Goal: Task Accomplishment & Management: Use online tool/utility

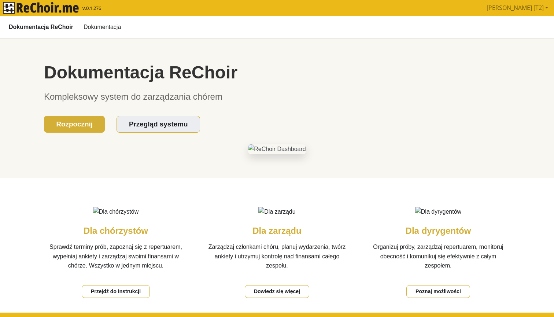
click at [58, 26] on b "Dokumentacja ReChoir" at bounding box center [41, 27] width 65 height 10
click at [61, 6] on img "rekłajer mi" at bounding box center [41, 8] width 76 height 12
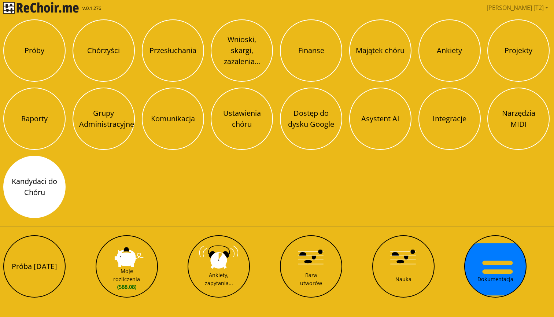
click at [47, 184] on button "Kandydaci do Chóru" at bounding box center [34, 187] width 62 height 62
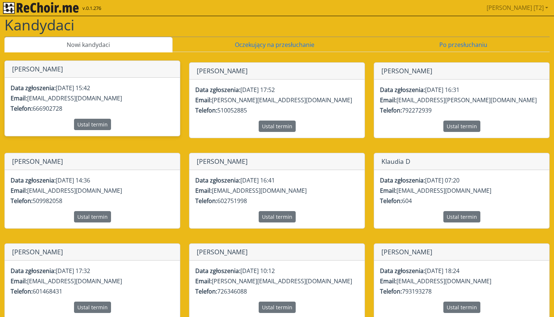
click at [172, 89] on p "Data zgłoszenia: [DATE] 15:42" at bounding box center [92, 88] width 163 height 9
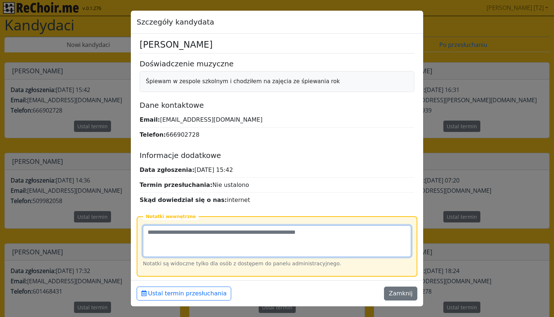
click at [317, 247] on textarea at bounding box center [277, 241] width 268 height 32
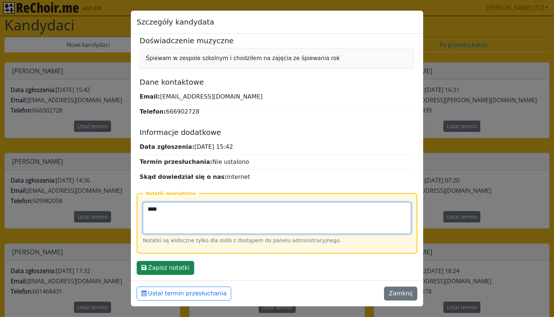
scroll to position [23, 0]
type textarea "***"
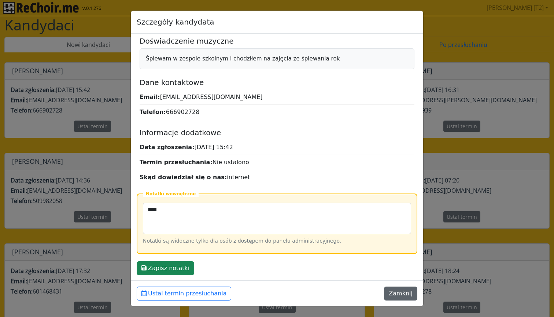
click at [397, 294] on button "Zamknij" at bounding box center [400, 294] width 33 height 14
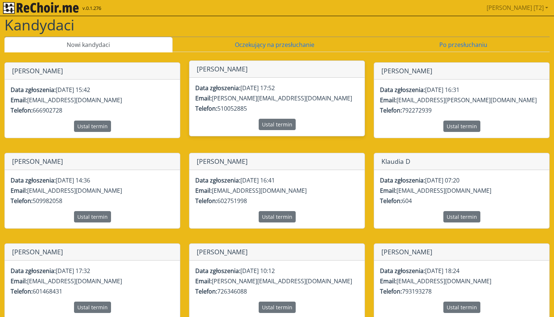
scroll to position [0, 0]
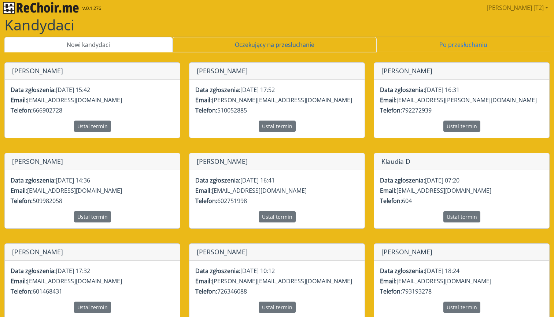
click at [250, 44] on link "Oczekujący na przesłuchanie" at bounding box center [275, 44] width 205 height 15
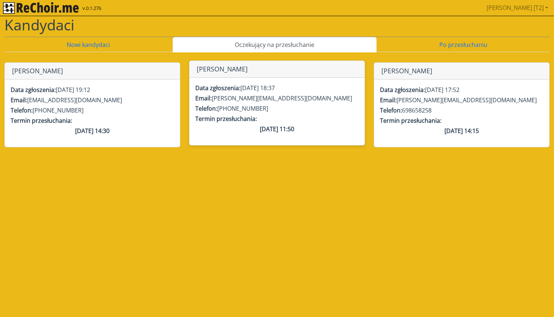
click at [256, 113] on p "Data zgłoszenia: [DATE] 18:37 Email: [PERSON_NAME][EMAIL_ADDRESS][DOMAIN_NAME] …" at bounding box center [276, 109] width 163 height 50
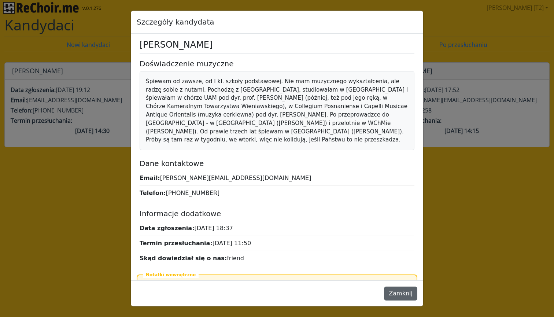
click at [411, 296] on button "Zamknij" at bounding box center [400, 294] width 33 height 14
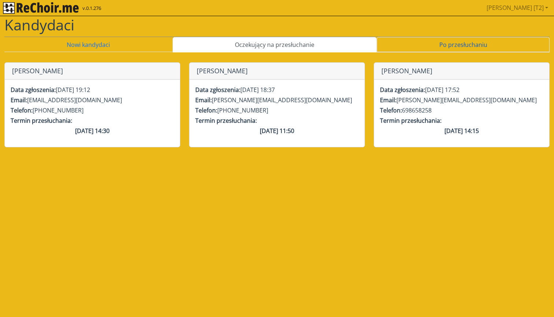
click at [422, 42] on link "Po przesłuchaniu" at bounding box center [463, 44] width 173 height 15
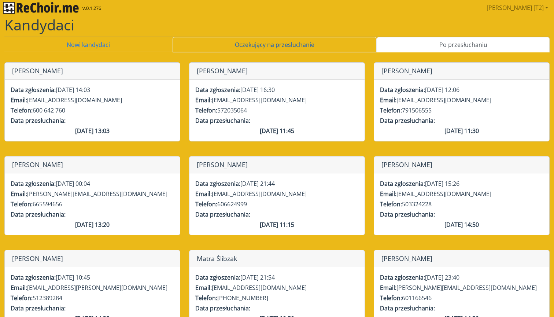
click at [313, 38] on link "Oczekujący na przesłuchanie" at bounding box center [275, 44] width 205 height 15
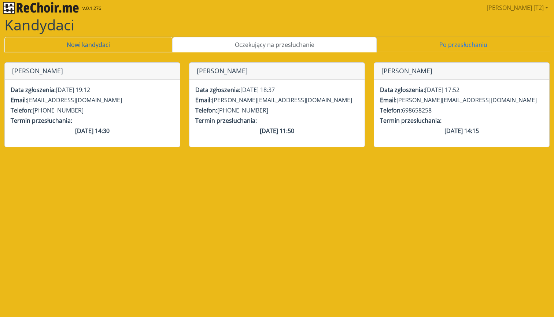
click at [136, 49] on link "Nowi kandydaci" at bounding box center [88, 44] width 168 height 15
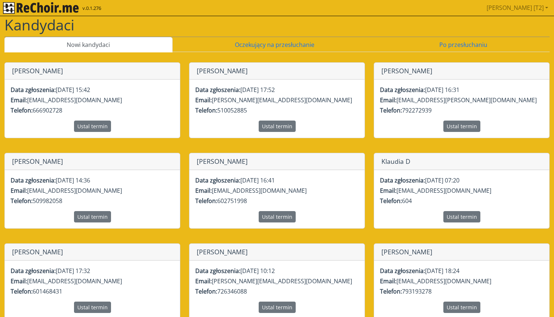
click at [65, 7] on img "rekłajer mi" at bounding box center [41, 8] width 76 height 12
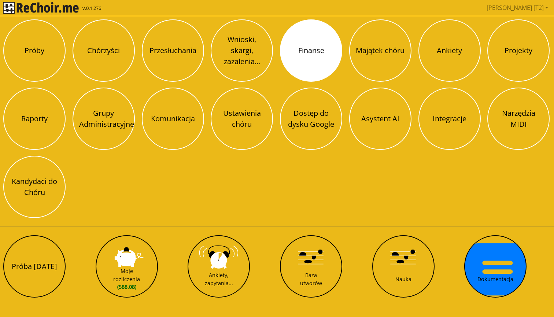
click at [328, 56] on button "Finanse" at bounding box center [311, 50] width 62 height 62
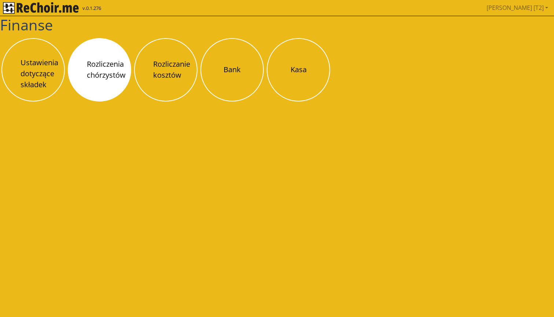
click at [95, 67] on button "Rozliczenia chórzystów" at bounding box center [99, 69] width 63 height 63
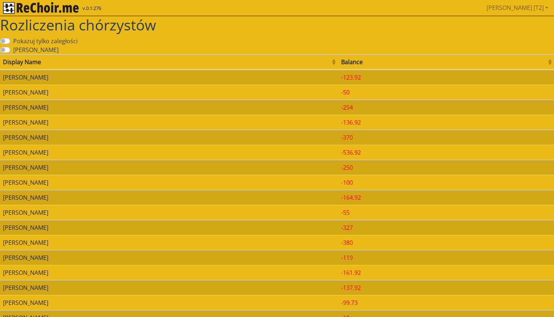
click at [128, 109] on td "[PERSON_NAME]" at bounding box center [169, 107] width 338 height 15
click at [93, 123] on td "[PERSON_NAME]" at bounding box center [169, 122] width 338 height 15
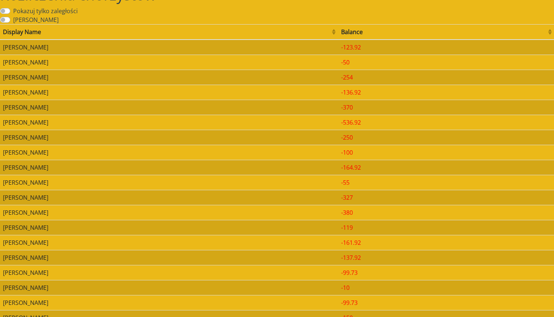
scroll to position [33, 0]
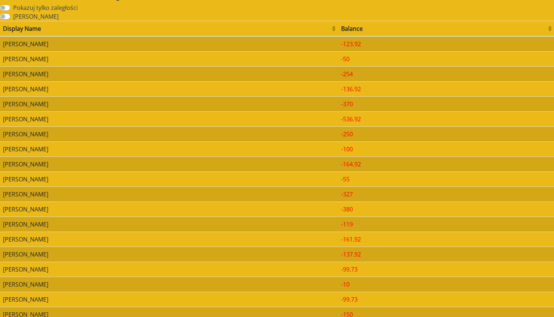
click at [75, 166] on td "[PERSON_NAME]" at bounding box center [169, 164] width 338 height 15
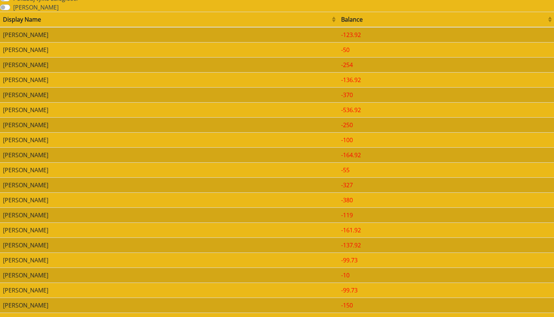
scroll to position [44, 0]
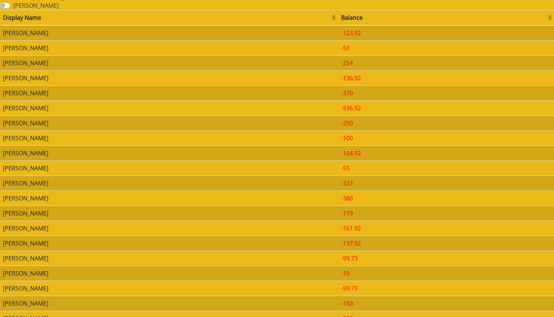
click at [81, 180] on td "[PERSON_NAME]" at bounding box center [169, 183] width 338 height 15
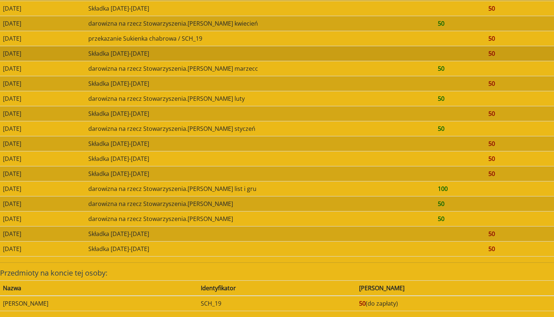
scroll to position [172, 0]
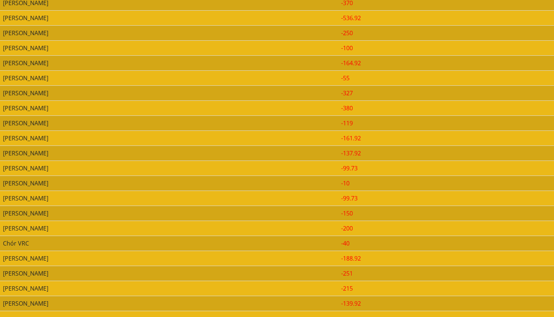
scroll to position [135, 0]
click at [81, 243] on td "Chór VRC" at bounding box center [169, 243] width 338 height 15
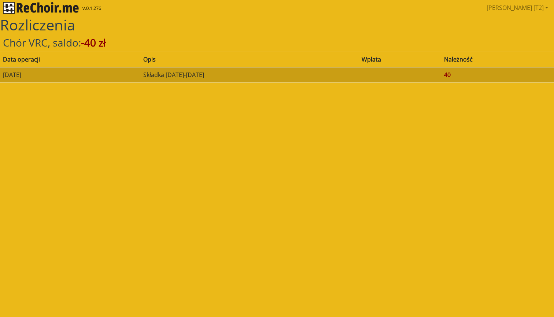
click at [96, 76] on td "[DATE]" at bounding box center [70, 74] width 140 height 15
click at [97, 76] on td "[DATE]" at bounding box center [70, 74] width 140 height 15
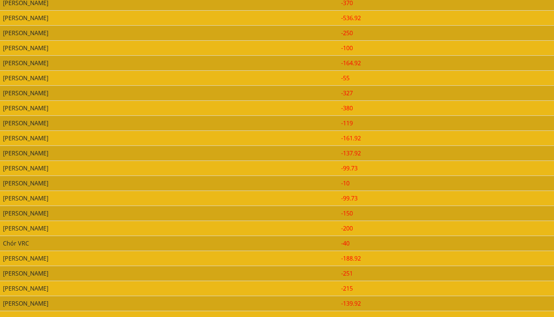
scroll to position [135, 0]
click at [93, 272] on td "[PERSON_NAME]" at bounding box center [169, 273] width 338 height 15
click at [63, 306] on td "[PERSON_NAME]" at bounding box center [169, 303] width 338 height 15
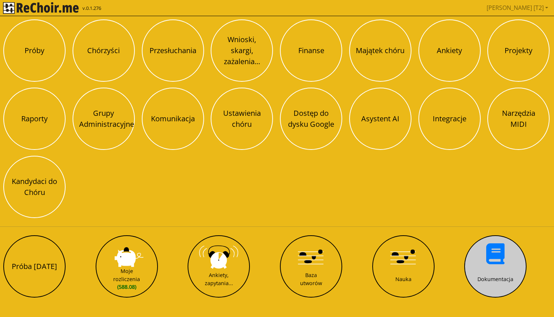
click at [484, 243] on button "Dokumentacja" at bounding box center [495, 266] width 62 height 62
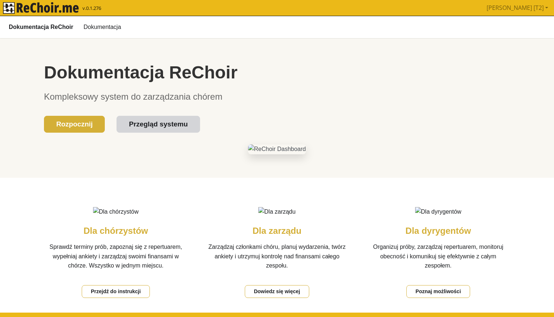
click at [171, 126] on link "Przegląd systemu" at bounding box center [158, 123] width 83 height 17
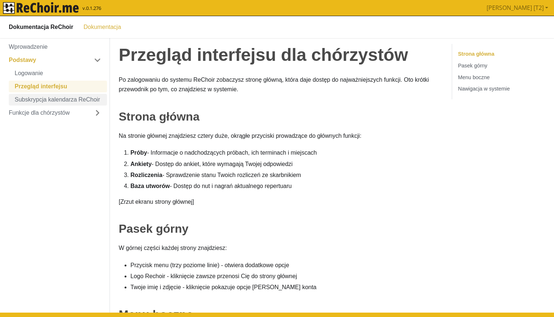
click at [71, 101] on link "Subskrypcja kalendarza ReChoir" at bounding box center [58, 99] width 98 height 12
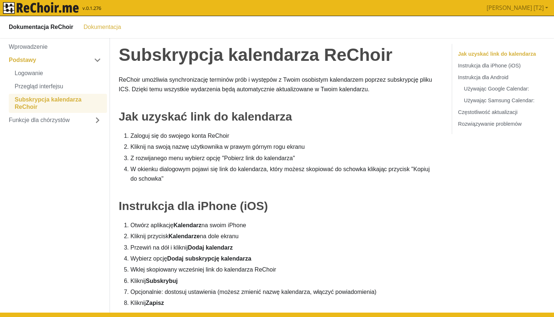
click at [70, 10] on img "rekłajer mi" at bounding box center [41, 8] width 76 height 12
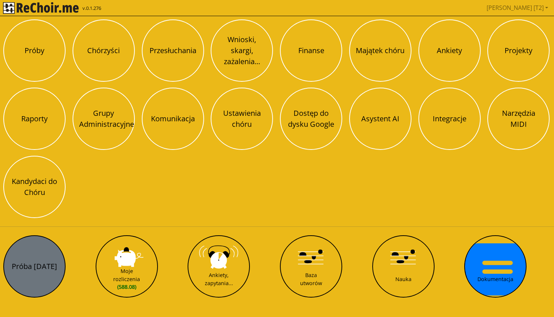
click at [52, 257] on button "Próba [DATE]" at bounding box center [34, 266] width 62 height 62
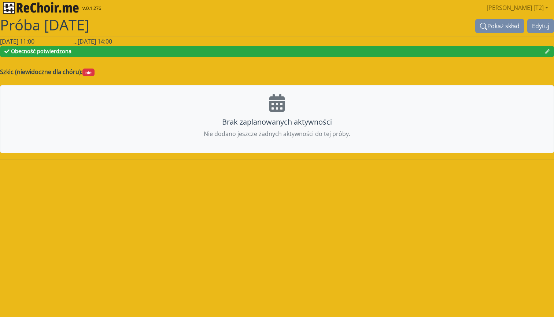
click at [162, 23] on h1 "Próba [DATE]" at bounding box center [237, 25] width 475 height 18
click at [63, 7] on img "rekłajer mi" at bounding box center [41, 8] width 76 height 12
